Goal: Entertainment & Leisure: Consume media (video, audio)

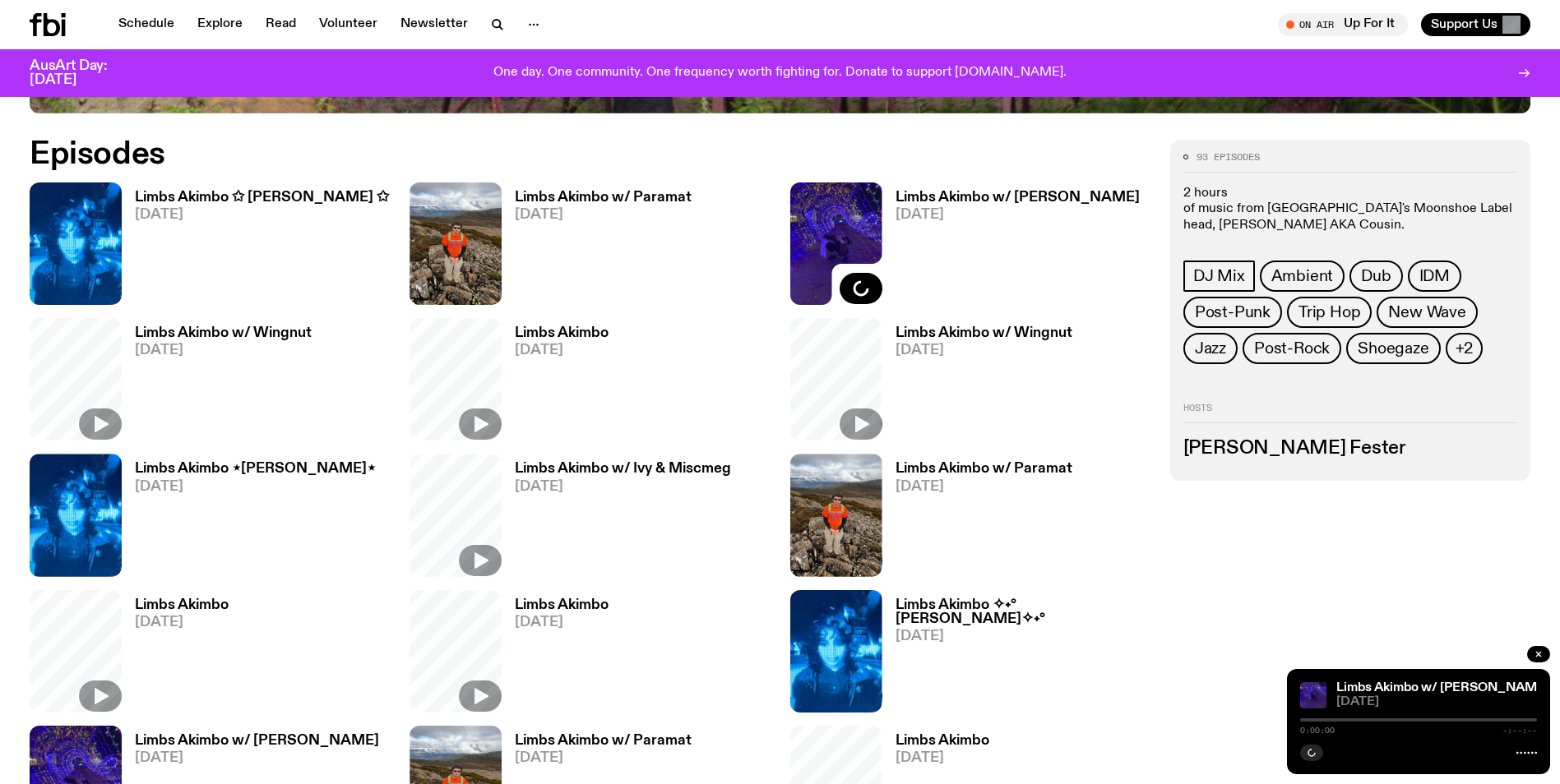
scroll to position [960, 0]
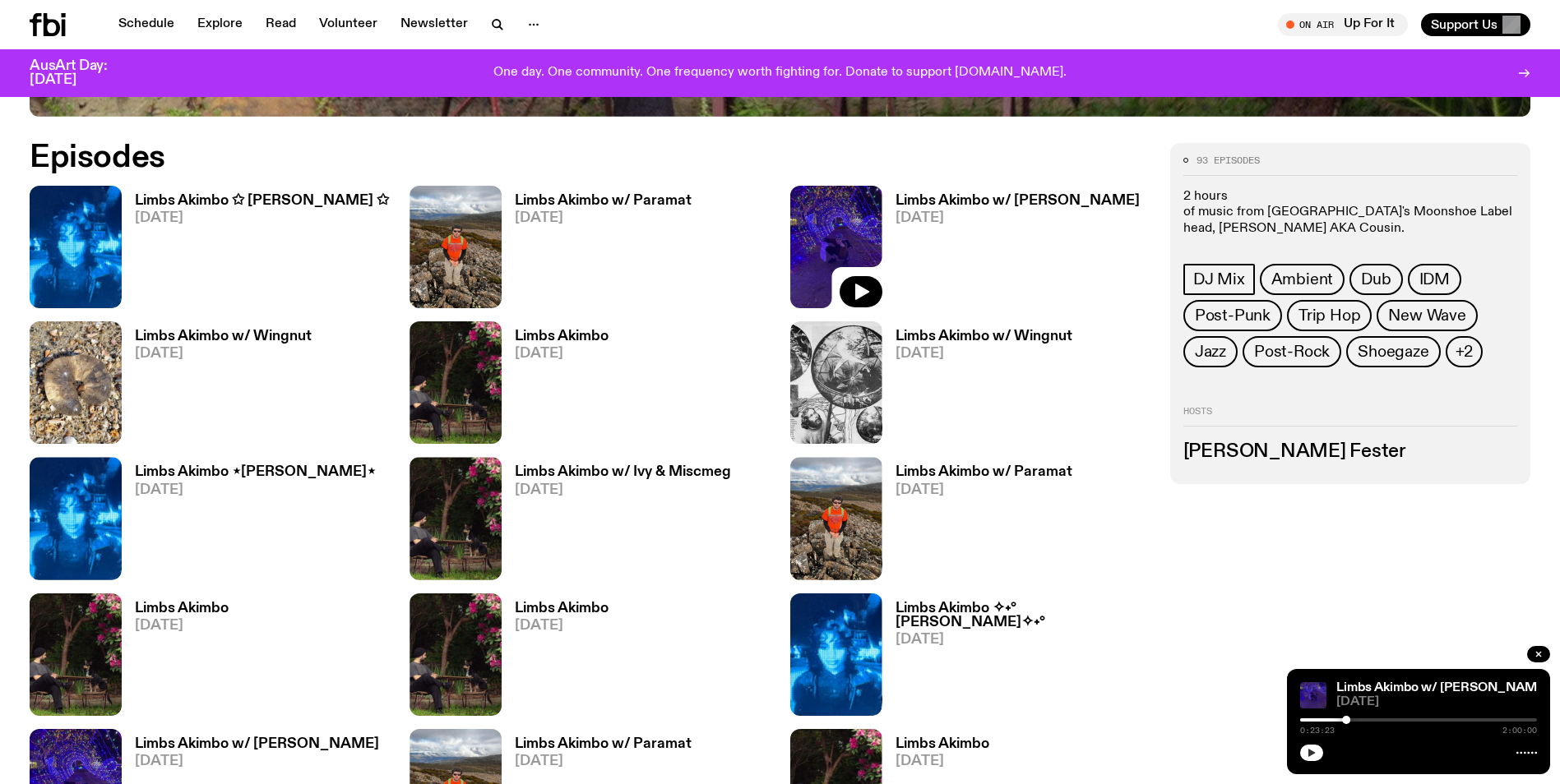
click at [1317, 753] on button "button" at bounding box center [1310, 752] width 23 height 17
click at [1352, 719] on div at bounding box center [1234, 720] width 237 height 3
click at [1313, 752] on rect "button" at bounding box center [1313, 752] width 2 height 8
click at [1312, 757] on button "button" at bounding box center [1310, 752] width 23 height 17
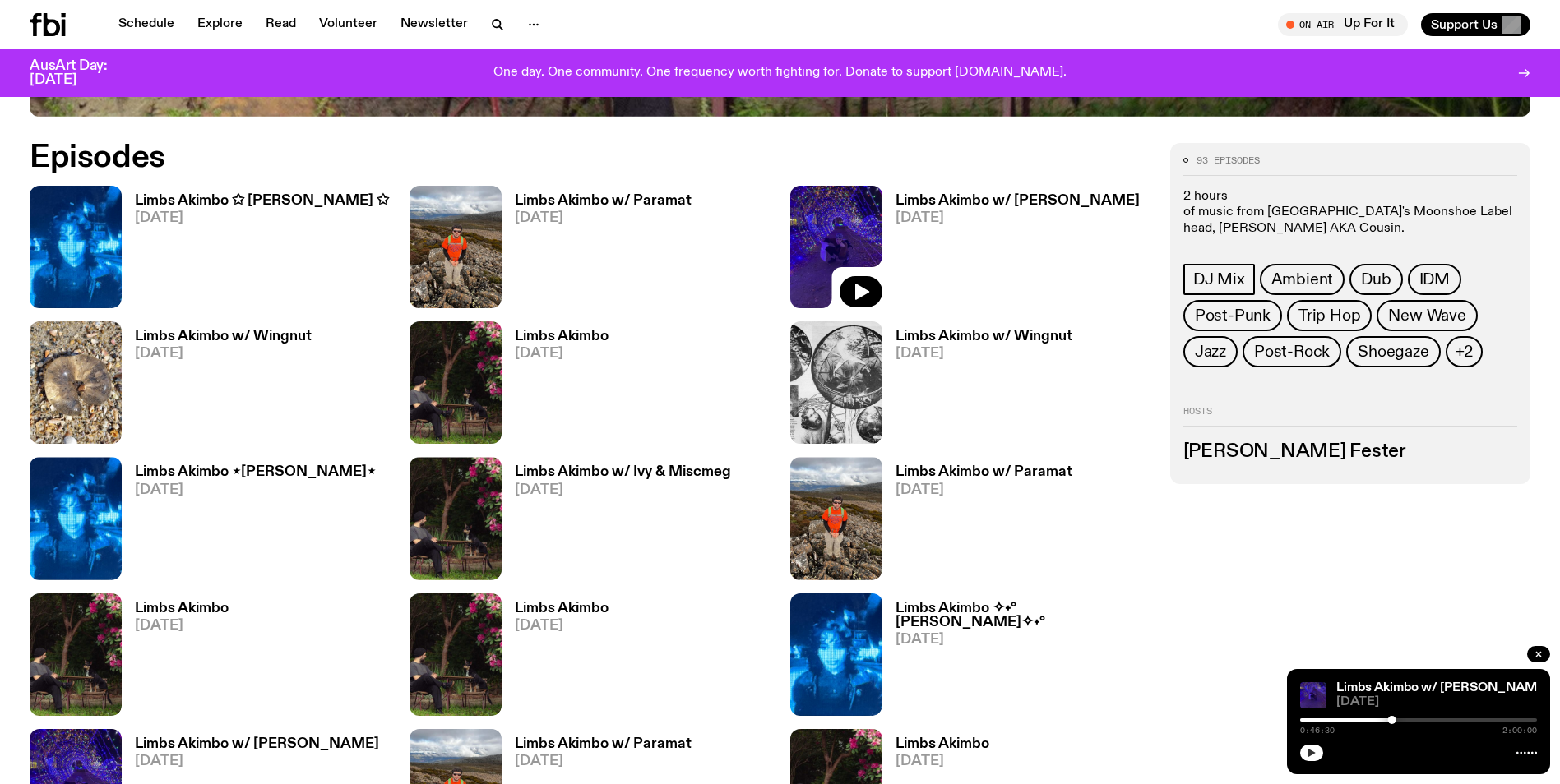
click at [1308, 757] on button "button" at bounding box center [1310, 752] width 23 height 17
click at [1421, 719] on div at bounding box center [1418, 720] width 8 height 8
click at [1426, 719] on div at bounding box center [1417, 720] width 237 height 3
click at [1431, 719] on div at bounding box center [1427, 720] width 8 height 8
click at [1312, 754] on rect "button" at bounding box center [1313, 752] width 2 height 8
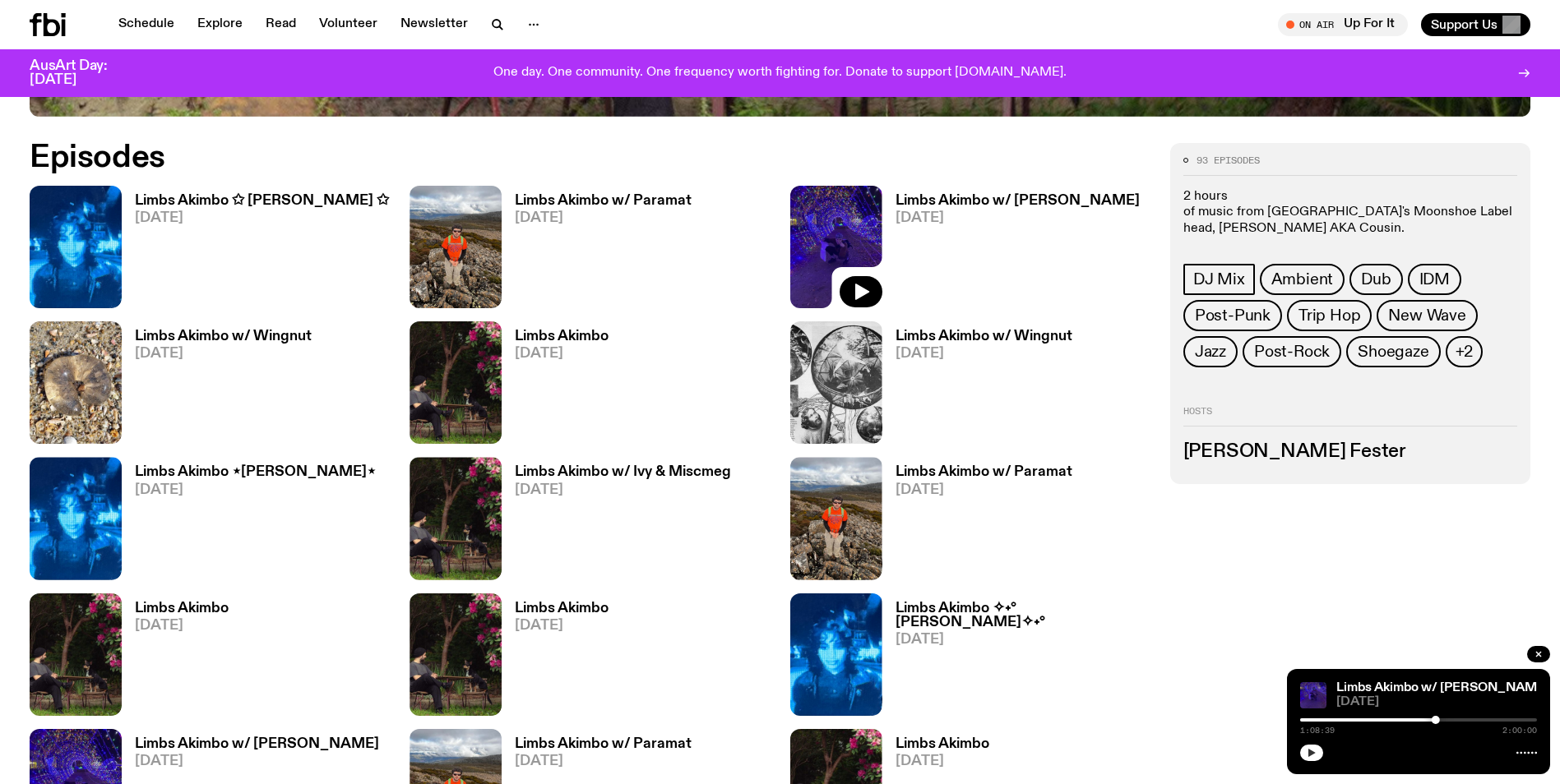
click at [1309, 754] on icon "button" at bounding box center [1311, 752] width 7 height 8
click at [1474, 721] on div at bounding box center [1417, 720] width 237 height 3
click at [1476, 719] on div at bounding box center [1417, 720] width 237 height 3
click at [1479, 719] on div at bounding box center [1417, 720] width 237 height 3
click at [1508, 721] on div at bounding box center [1417, 720] width 237 height 3
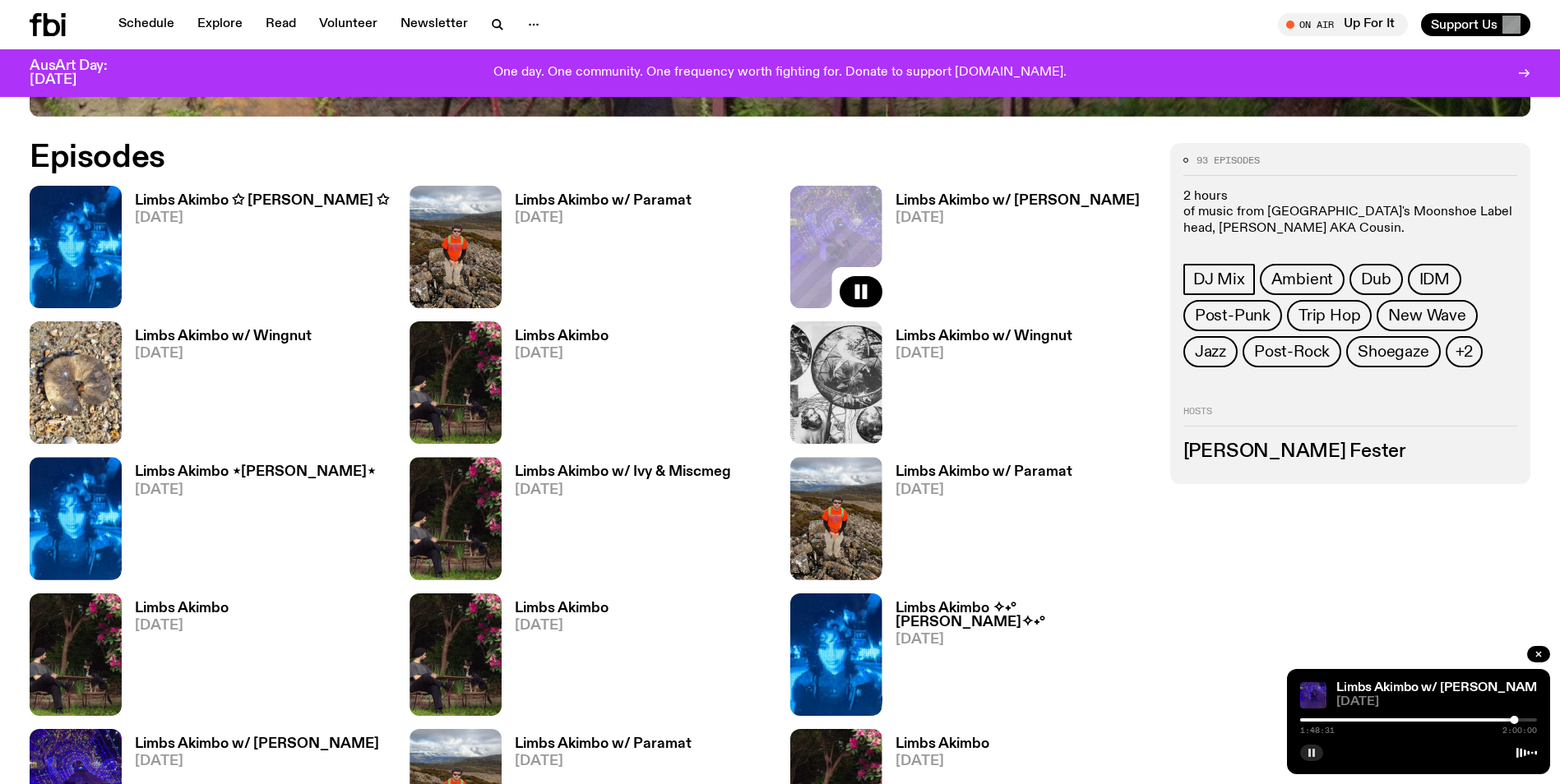
click at [1522, 721] on div at bounding box center [1417, 720] width 237 height 3
click at [1531, 720] on div at bounding box center [1417, 720] width 237 height 3
click at [1314, 753] on rect "button" at bounding box center [1313, 752] width 2 height 8
